Goal: Information Seeking & Learning: Learn about a topic

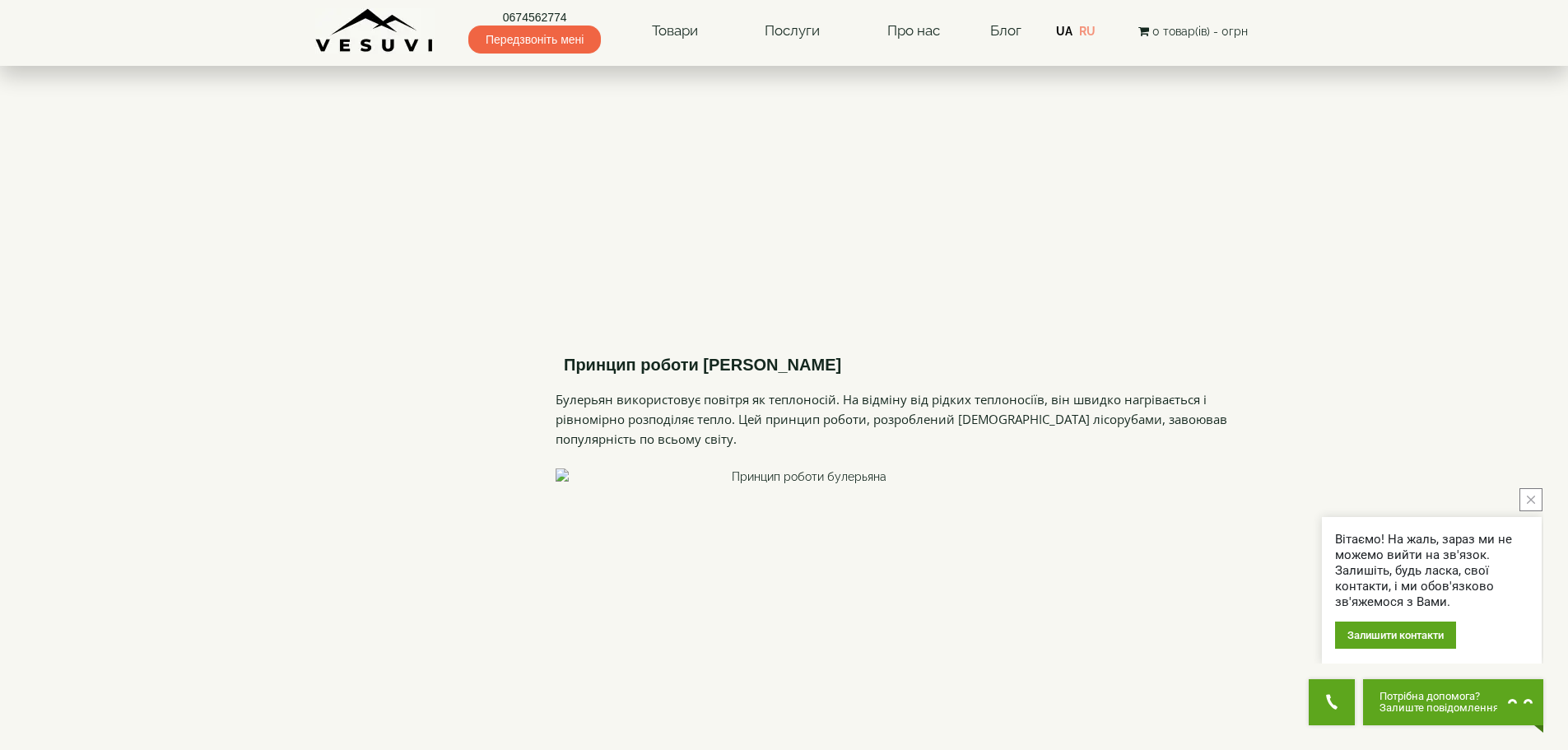
scroll to position [2634, 0]
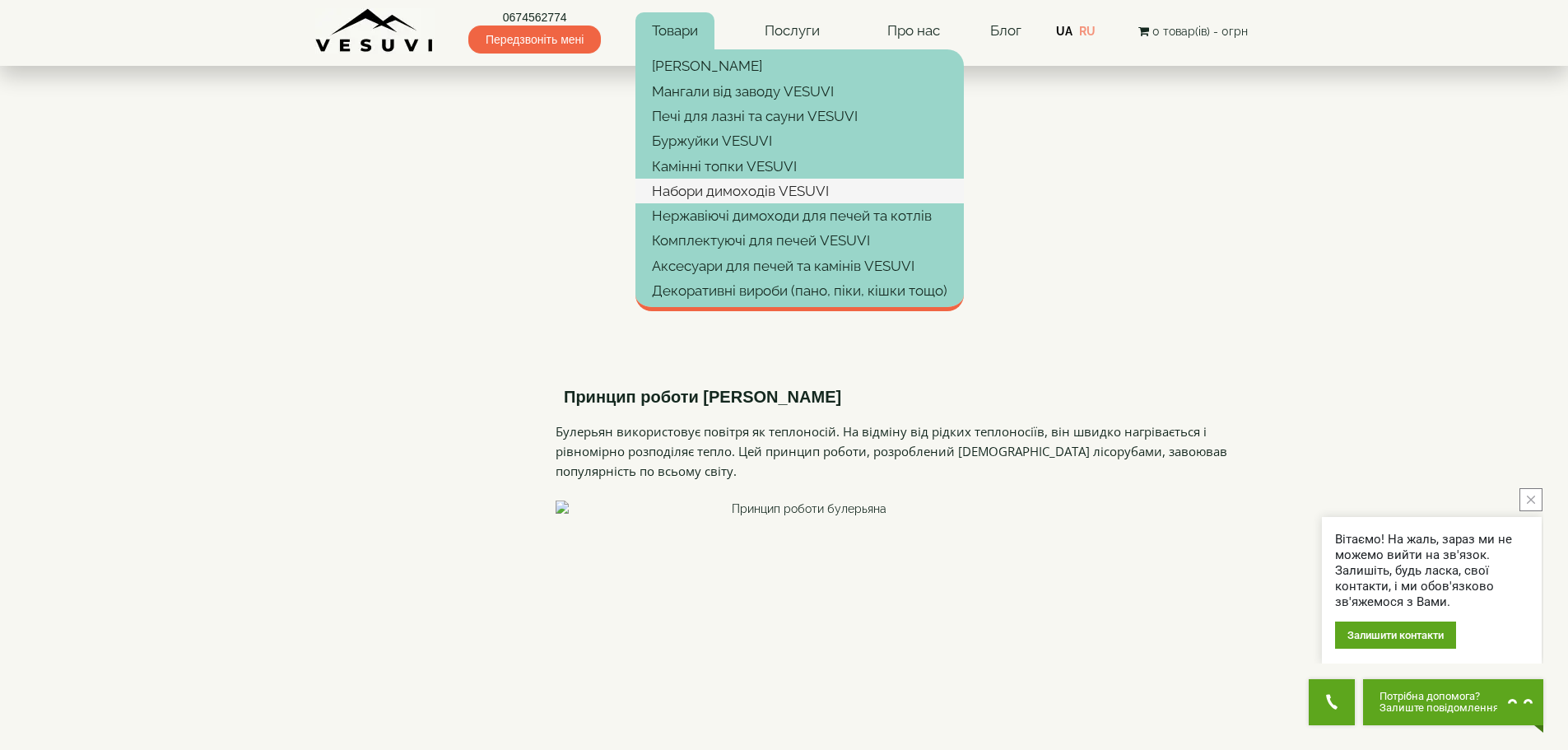
click at [752, 186] on link "Набори димоходів VESUVI" at bounding box center [799, 191] width 328 height 25
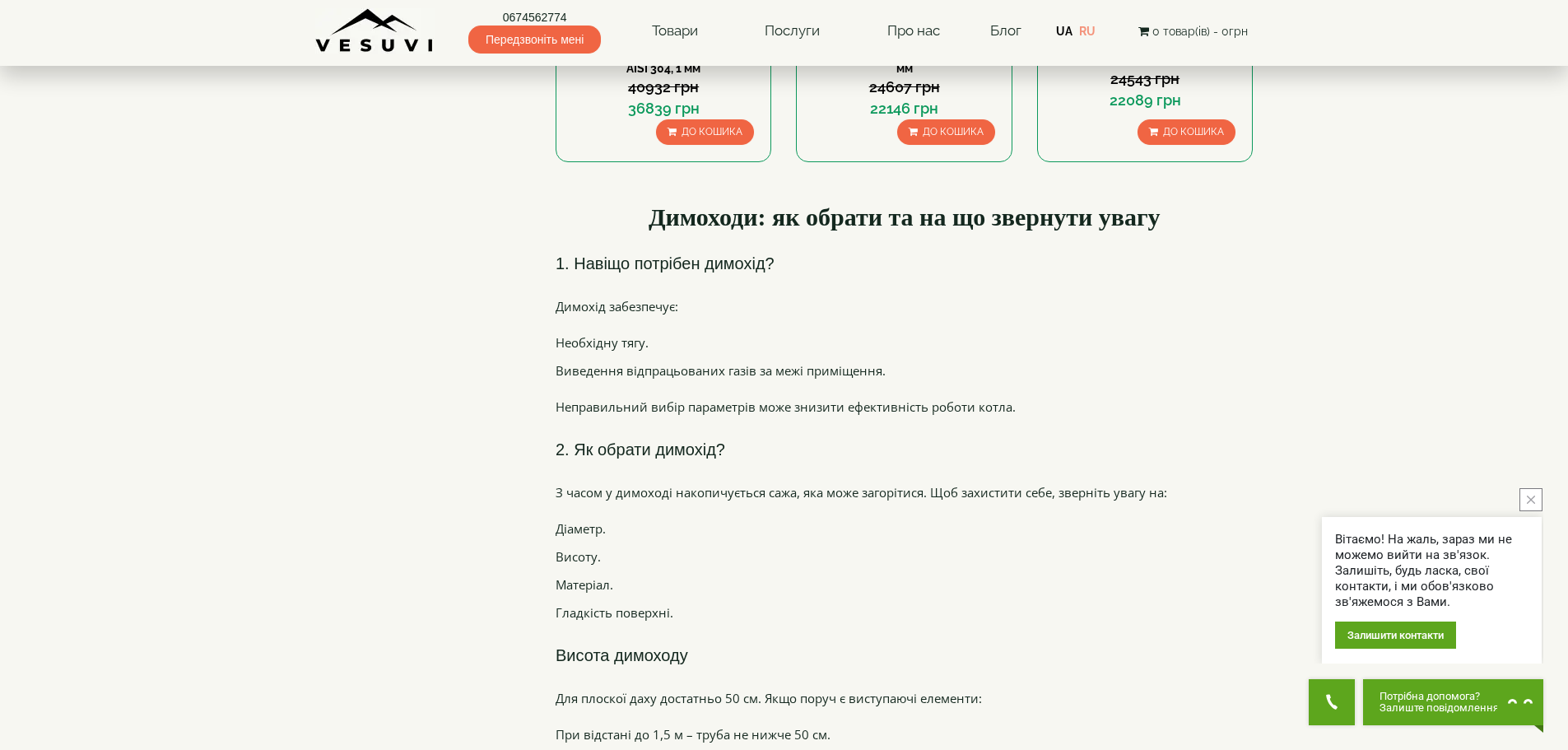
scroll to position [1399, 0]
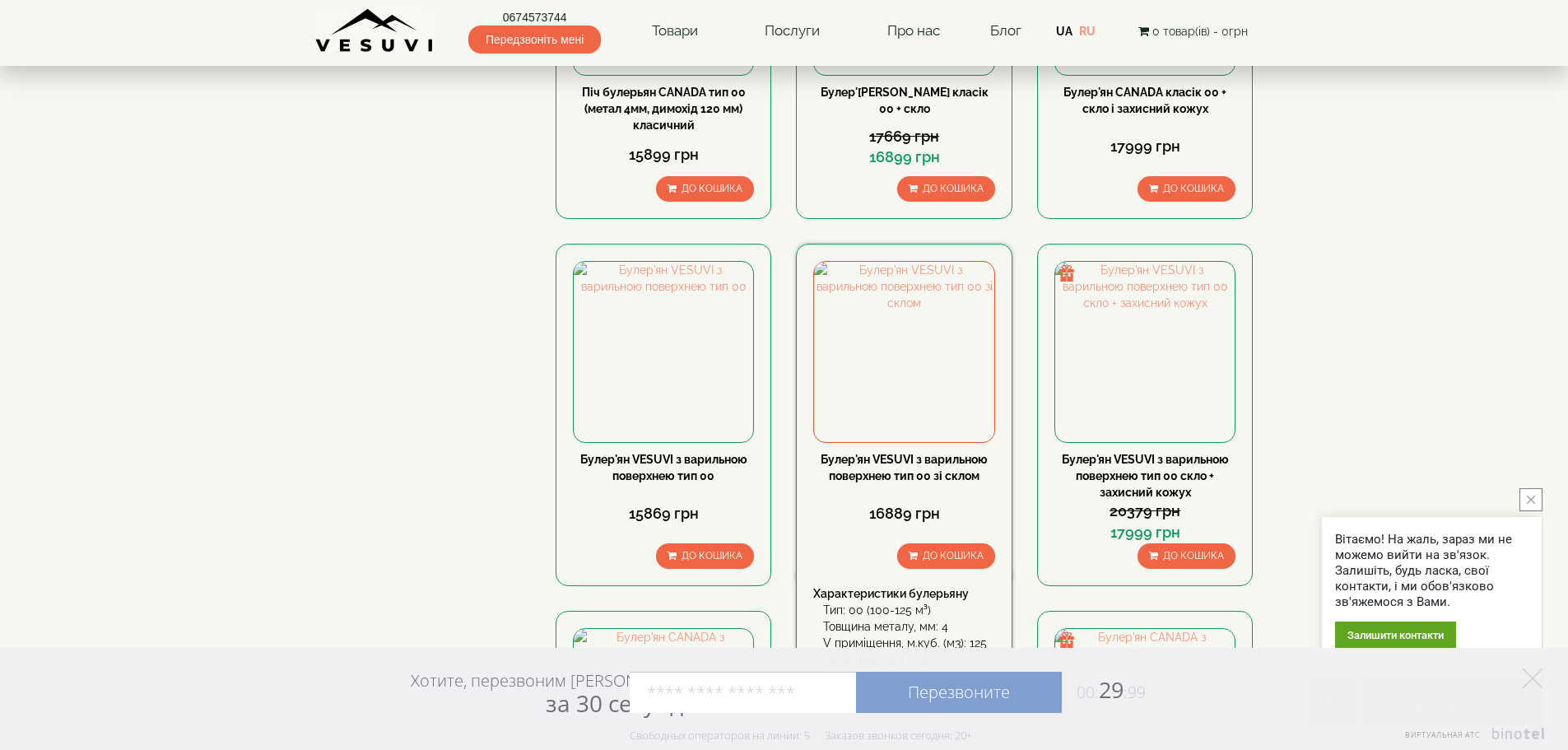
scroll to position [988, 0]
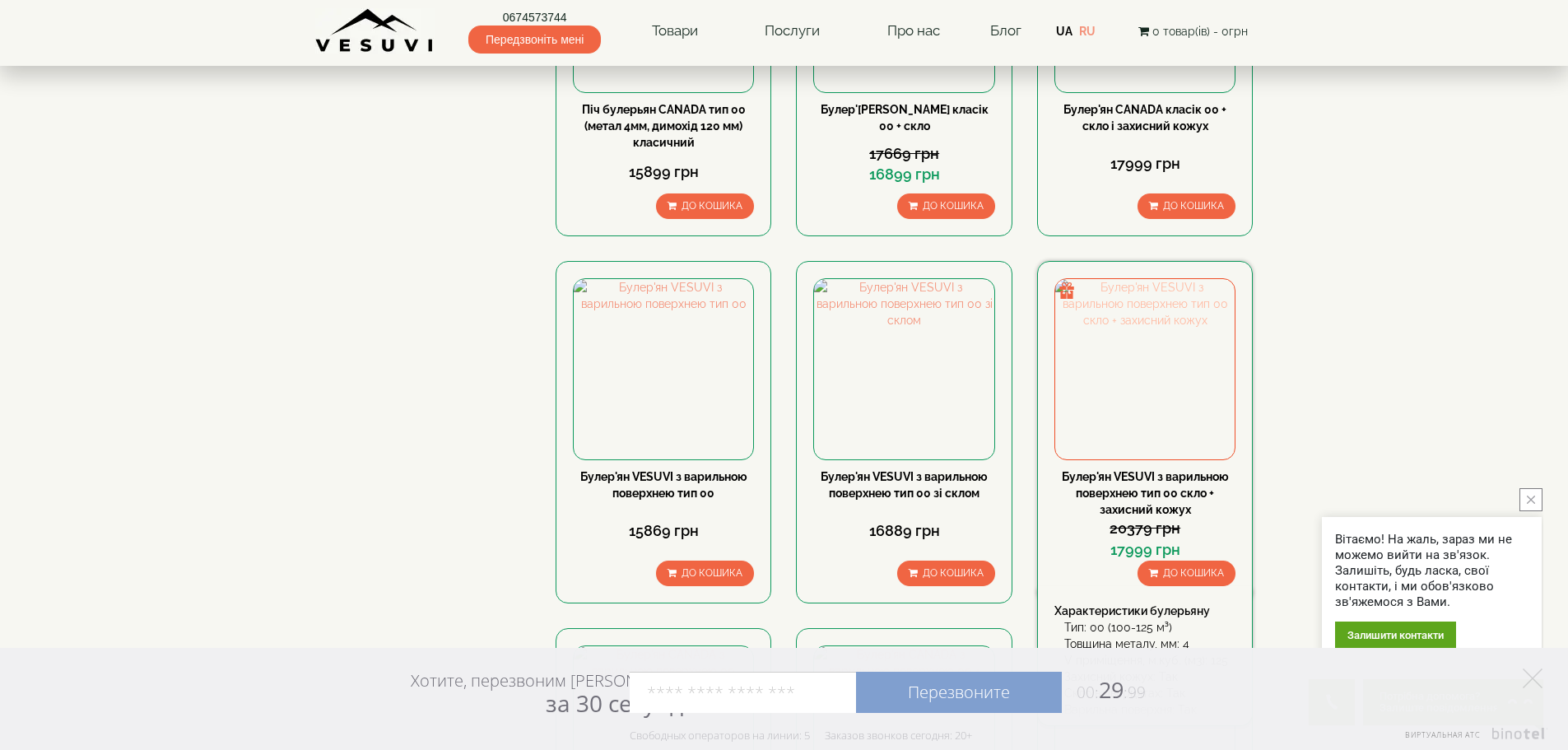
click at [1138, 279] on img at bounding box center [1145, 368] width 179 height 179
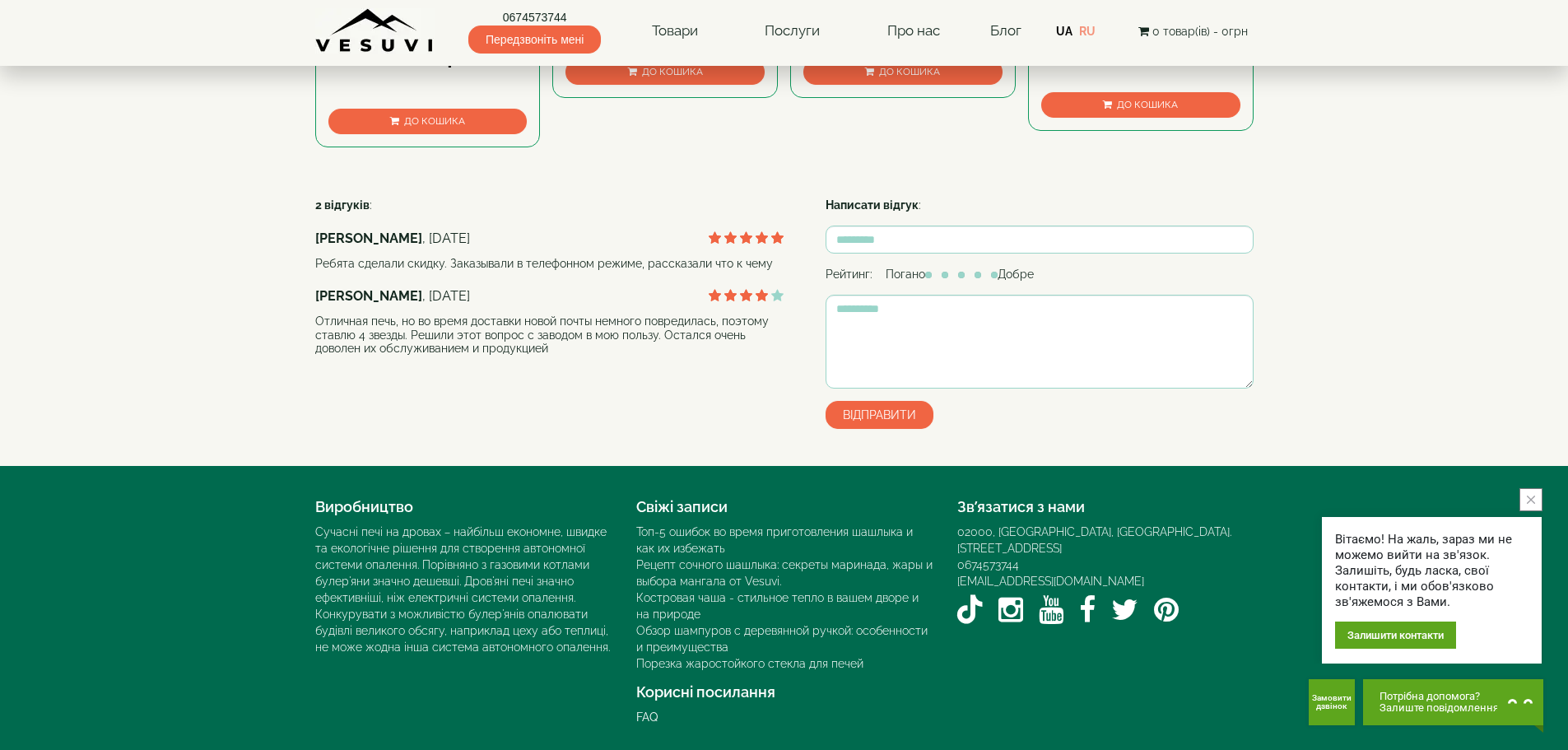
scroll to position [1482, 0]
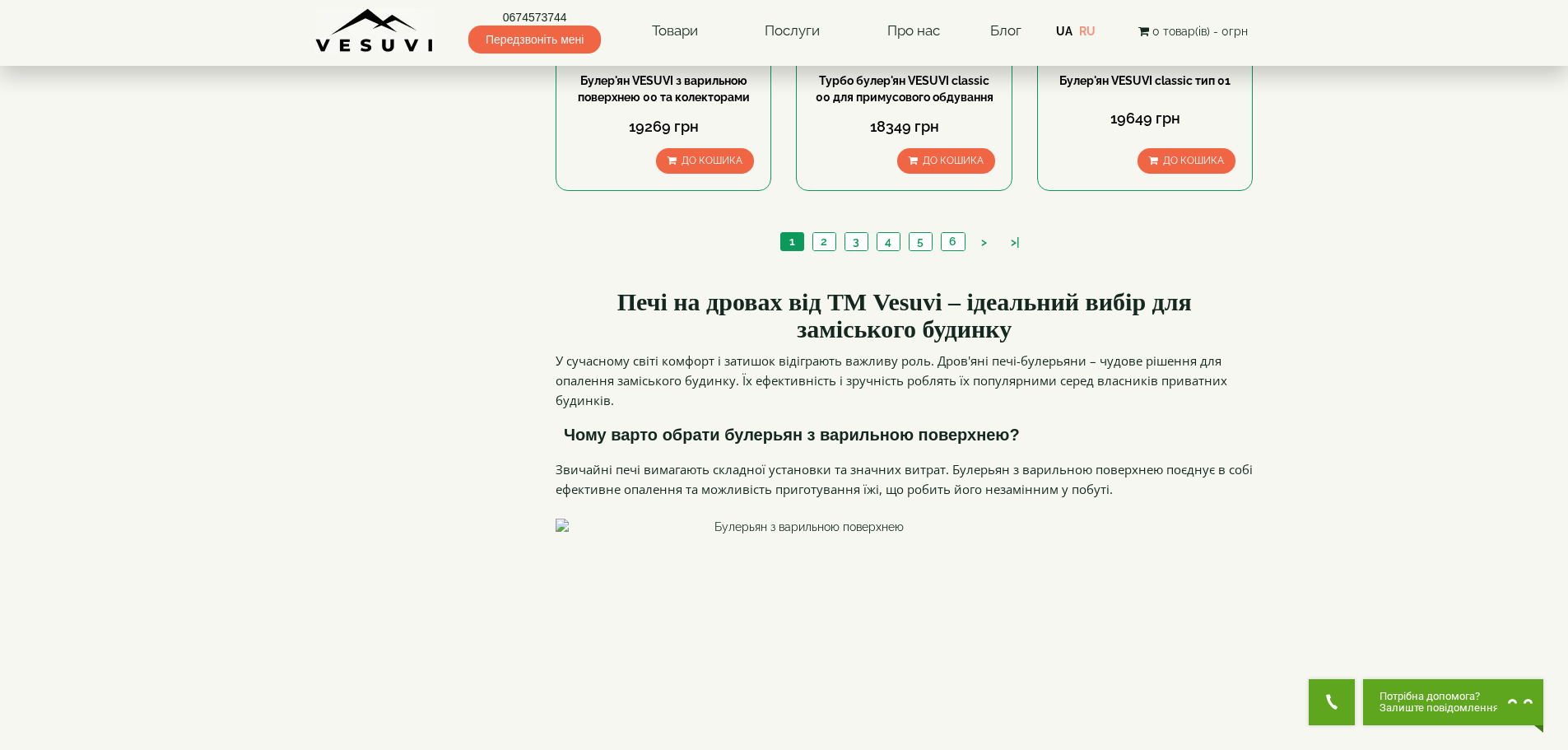
scroll to position [2141, 0]
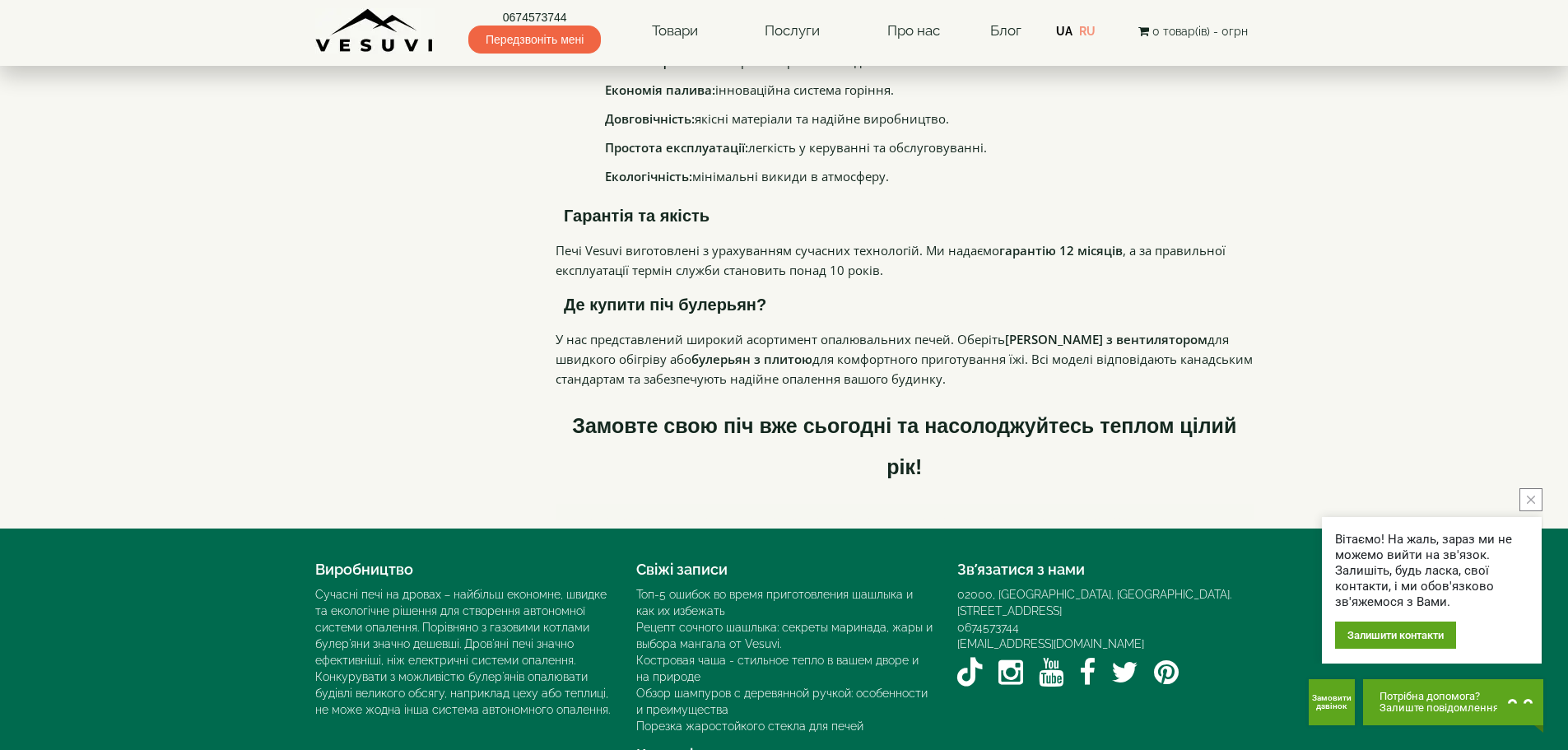
scroll to position [3546, 0]
